Goal: Information Seeking & Learning: Check status

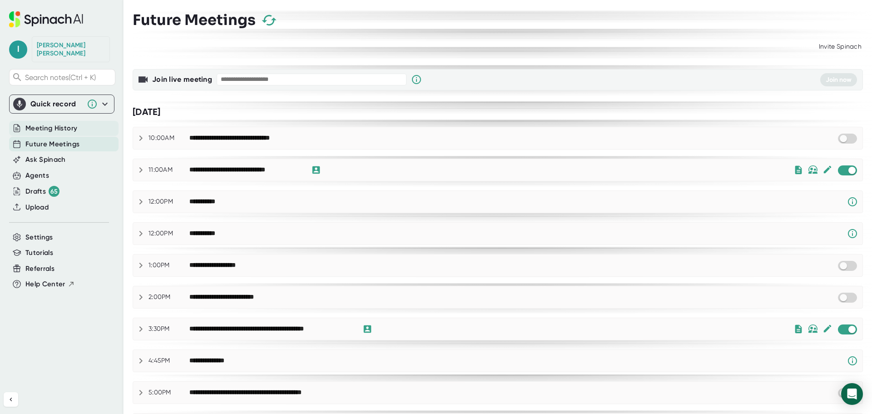
click at [55, 123] on span "Meeting History" at bounding box center [51, 128] width 52 height 10
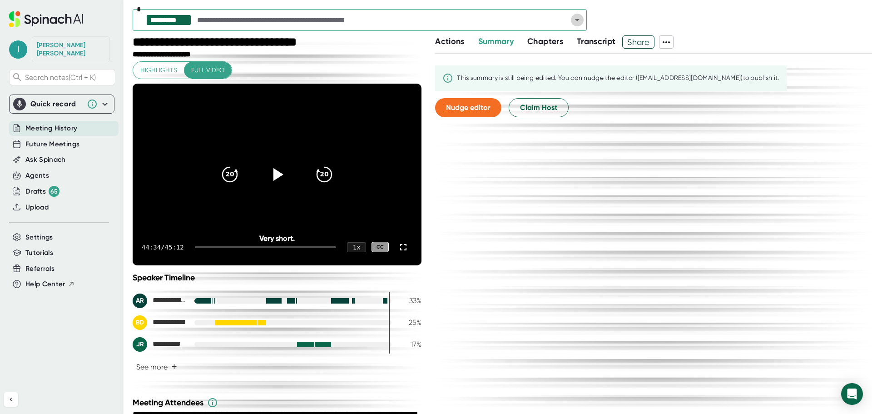
click at [576, 23] on icon "Open" at bounding box center [577, 20] width 11 height 11
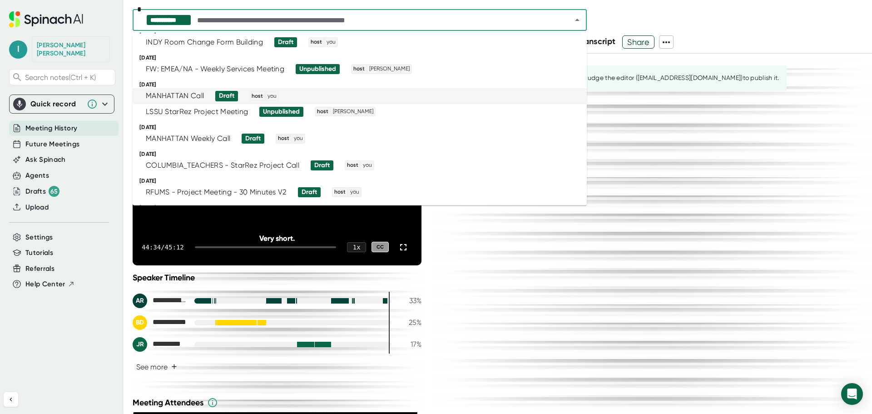
scroll to position [182, 0]
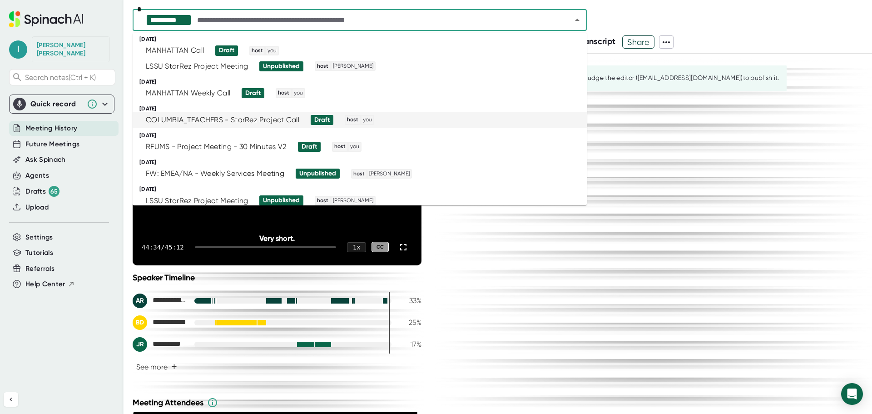
click at [397, 124] on div "COLUMBIA_TEACHERS - StarRez Project Call Draft host you" at bounding box center [356, 120] width 432 height 10
